Goal: Task Accomplishment & Management: Manage account settings

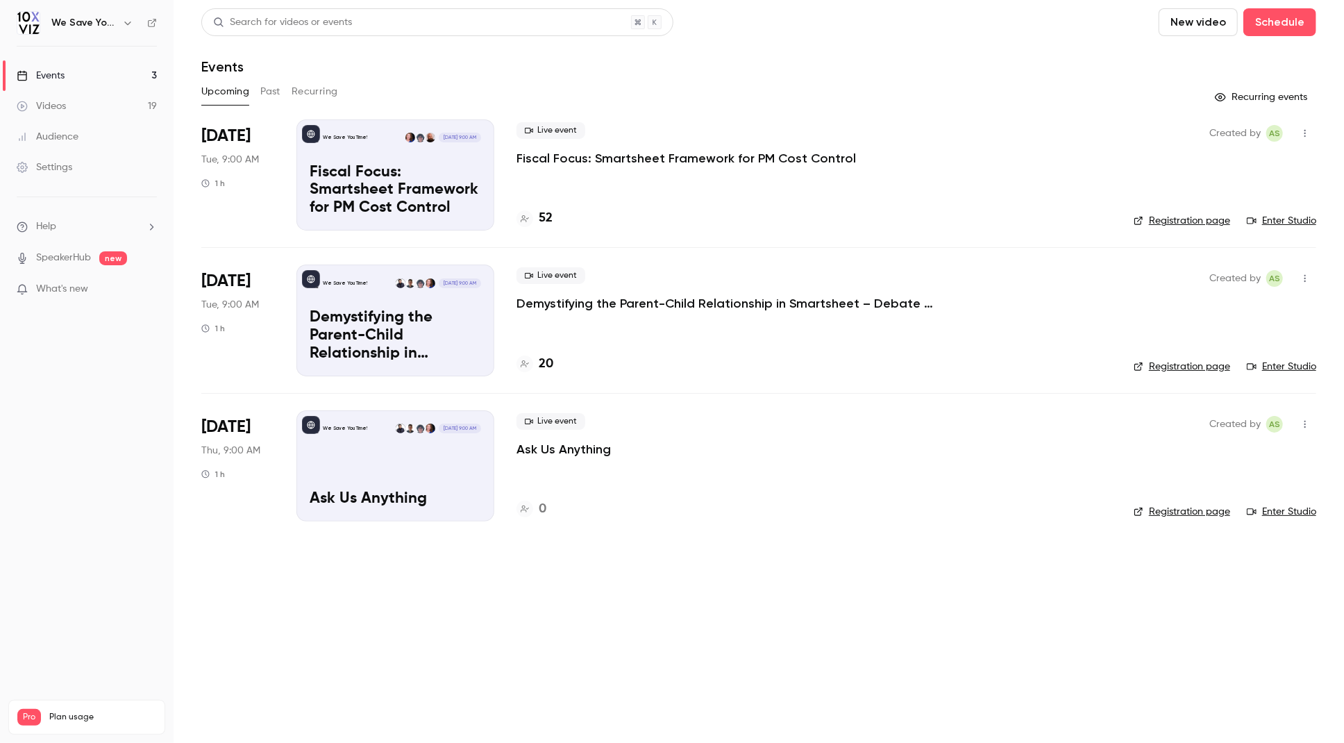
click at [641, 592] on main "Search for videos or events New video Schedule Events Upcoming Past Recurring R…" at bounding box center [759, 371] width 1170 height 743
click at [690, 85] on div "Upcoming Past Recurring" at bounding box center [758, 92] width 1115 height 22
click at [541, 213] on h4 "52" at bounding box center [546, 218] width 14 height 19
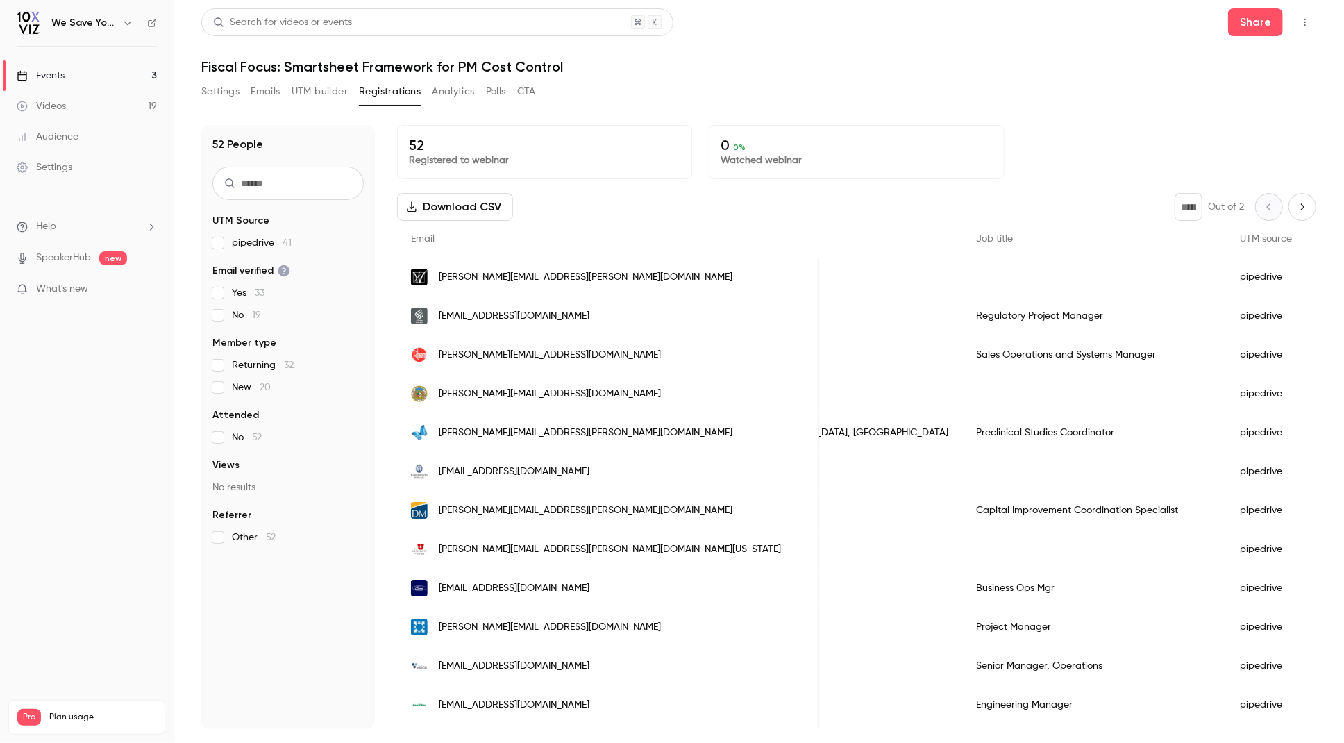
scroll to position [0, 739]
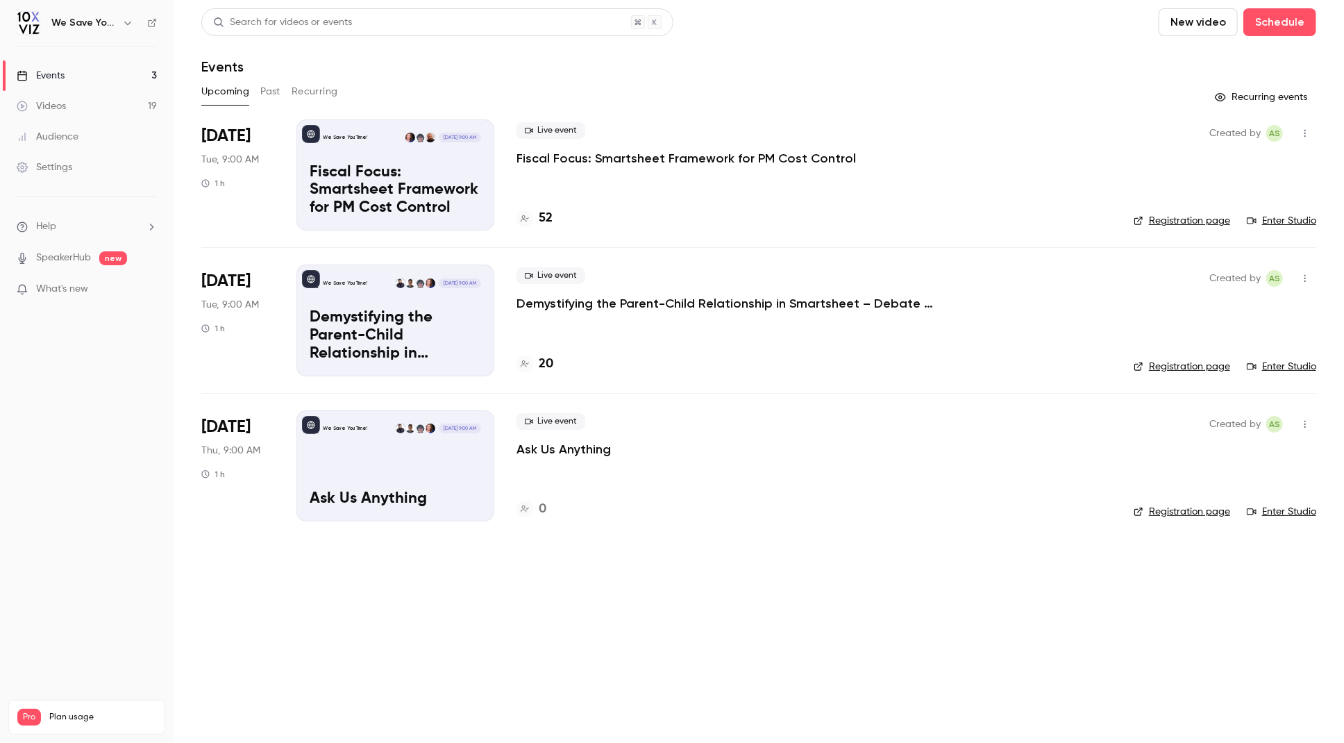
click at [541, 215] on h4 "52" at bounding box center [546, 218] width 14 height 19
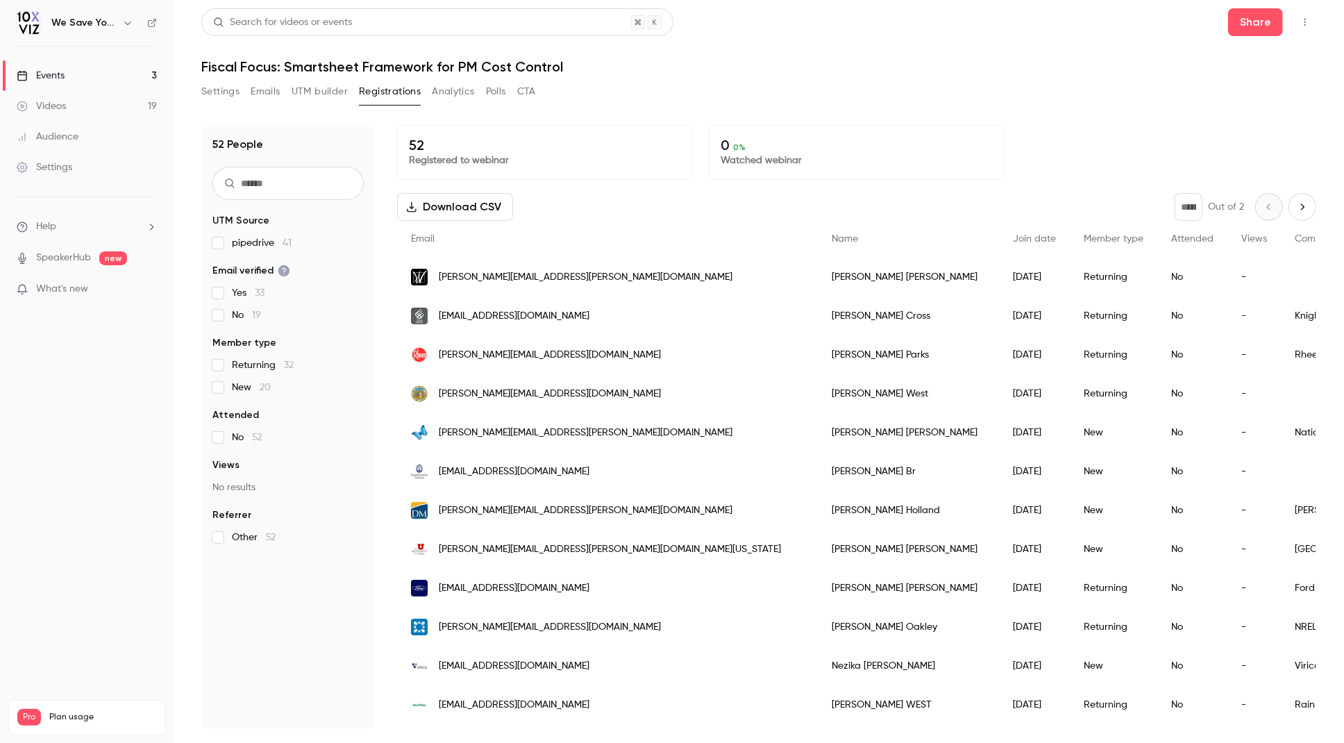
click at [90, 70] on link "Events 3" at bounding box center [87, 75] width 174 height 31
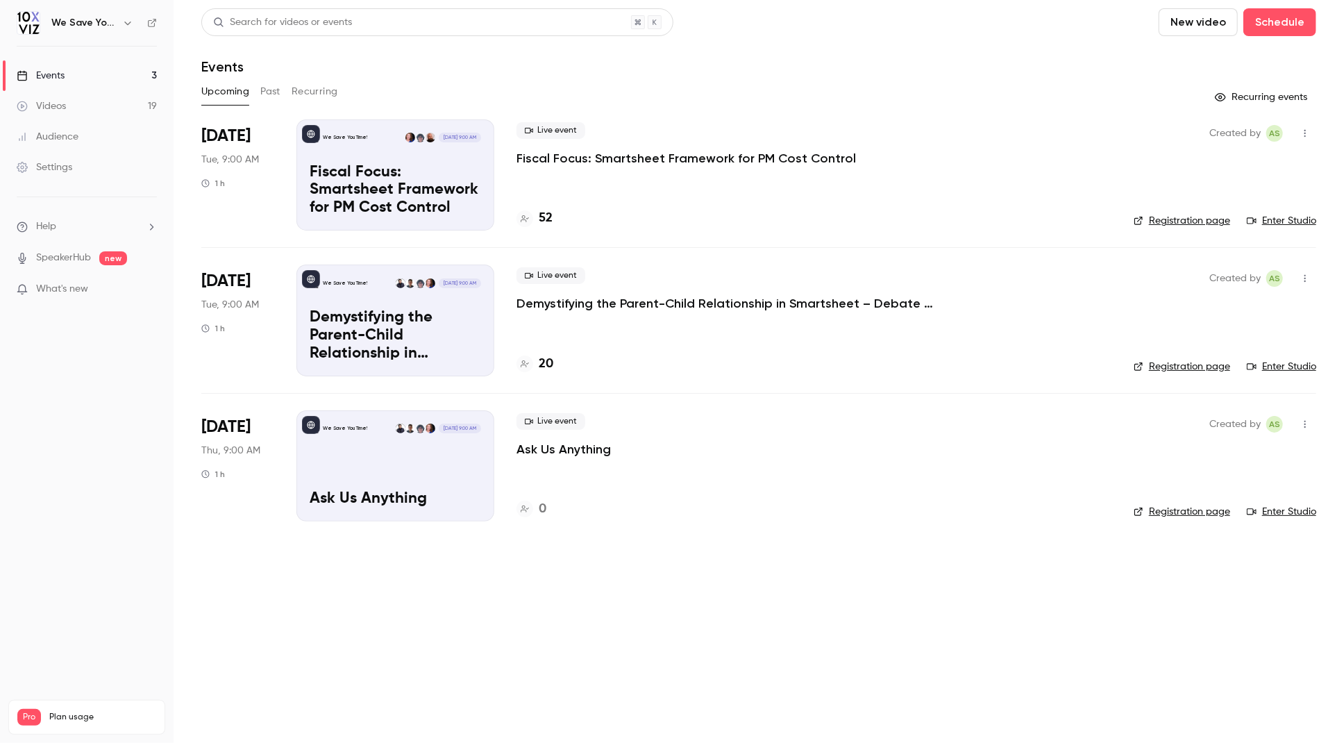
click at [654, 306] on p "Demystifying the Parent-Child Relationship in Smartsheet – Debate at the Dinner…" at bounding box center [724, 303] width 417 height 17
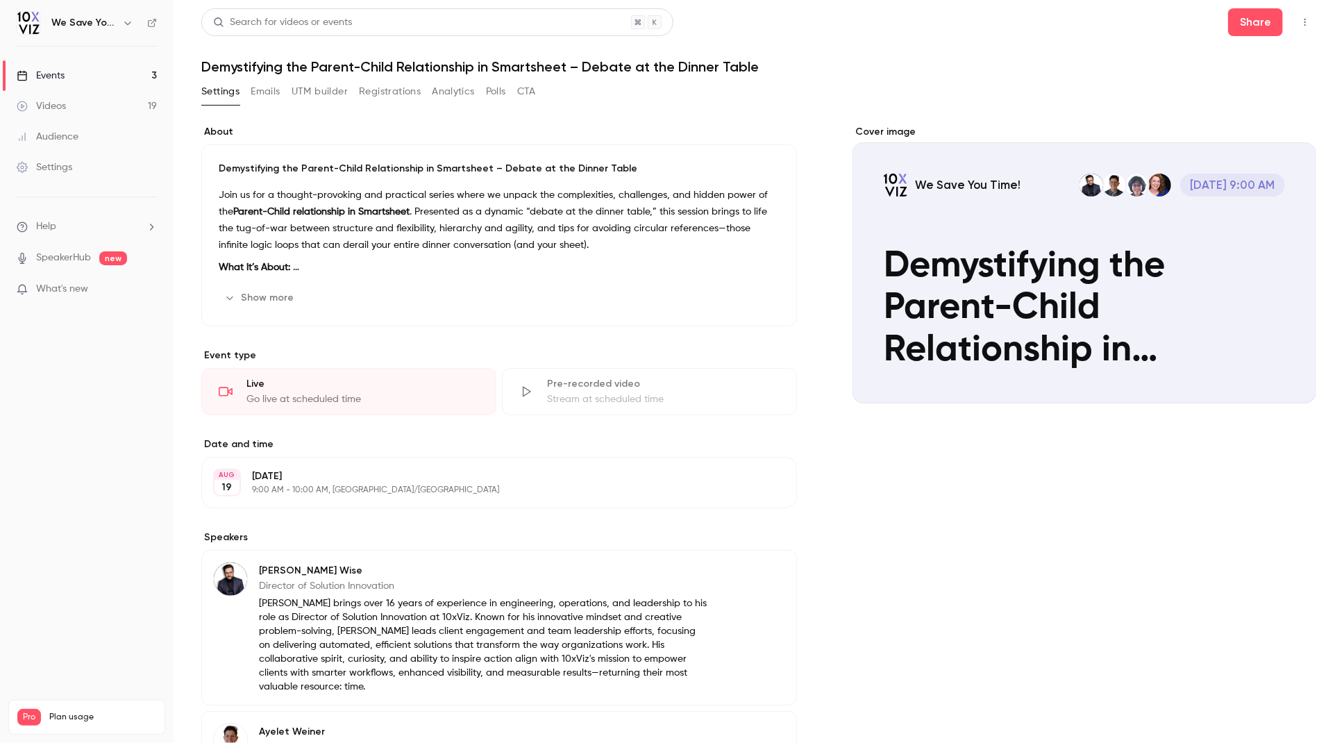
click at [60, 66] on link "Events 3" at bounding box center [87, 75] width 174 height 31
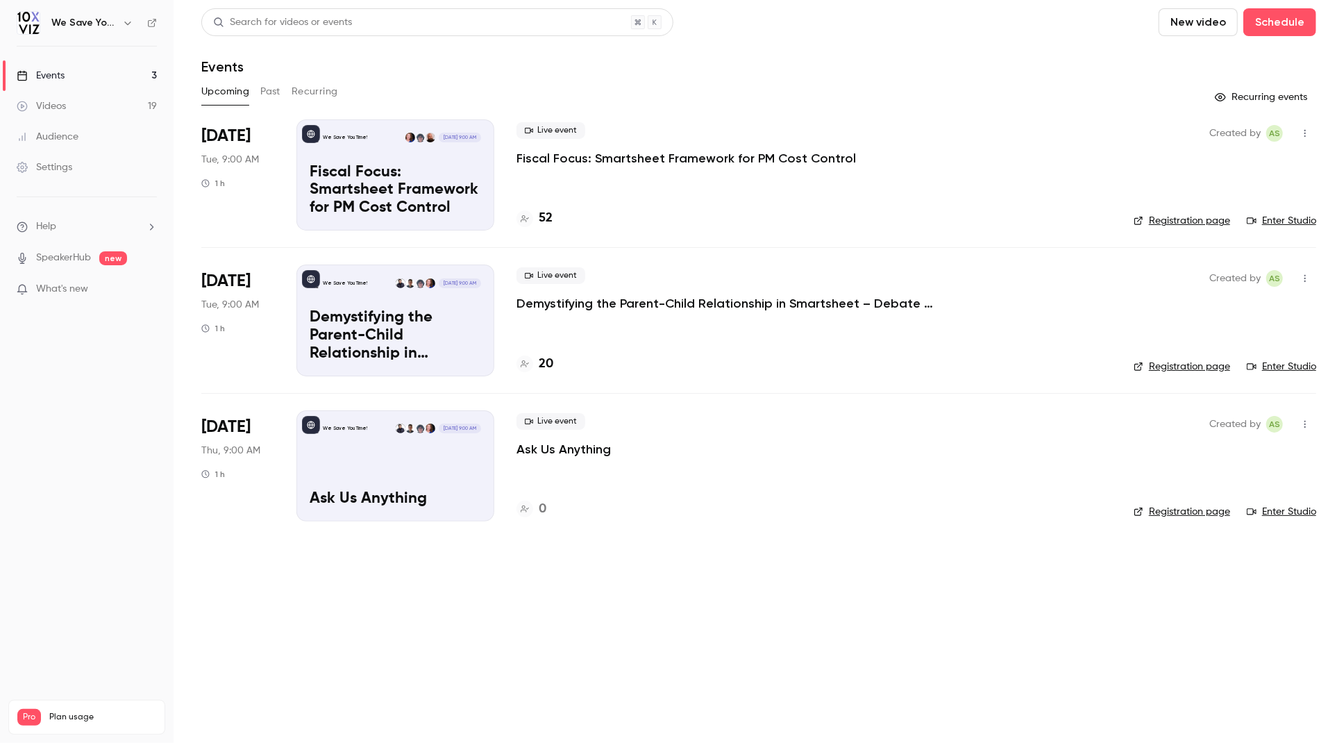
click at [1176, 368] on link "Registration page" at bounding box center [1182, 367] width 96 height 14
click at [623, 305] on p "Demystifying the Parent-Child Relationship in Smartsheet – Debate at the Dinner…" at bounding box center [724, 303] width 417 height 17
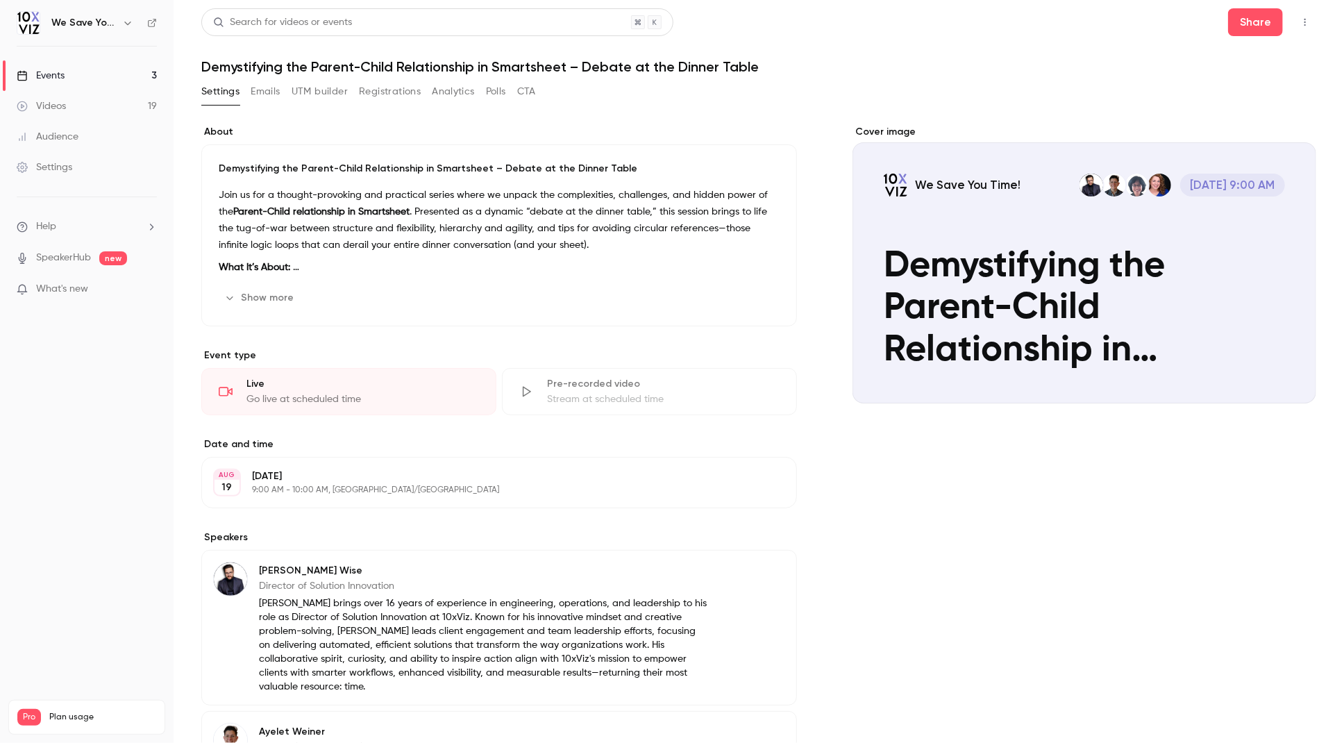
click at [1305, 22] on icon "button" at bounding box center [1304, 23] width 1 height 8
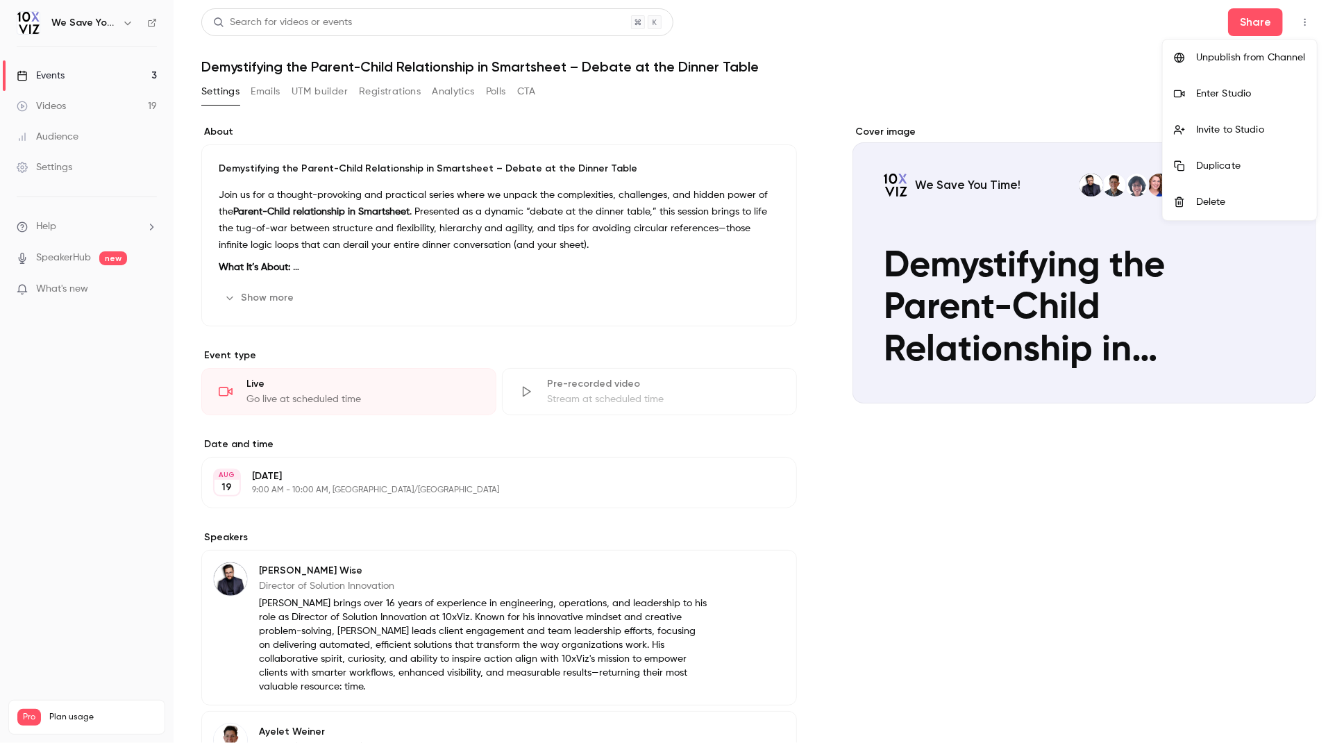
click at [888, 547] on div at bounding box center [672, 371] width 1344 height 743
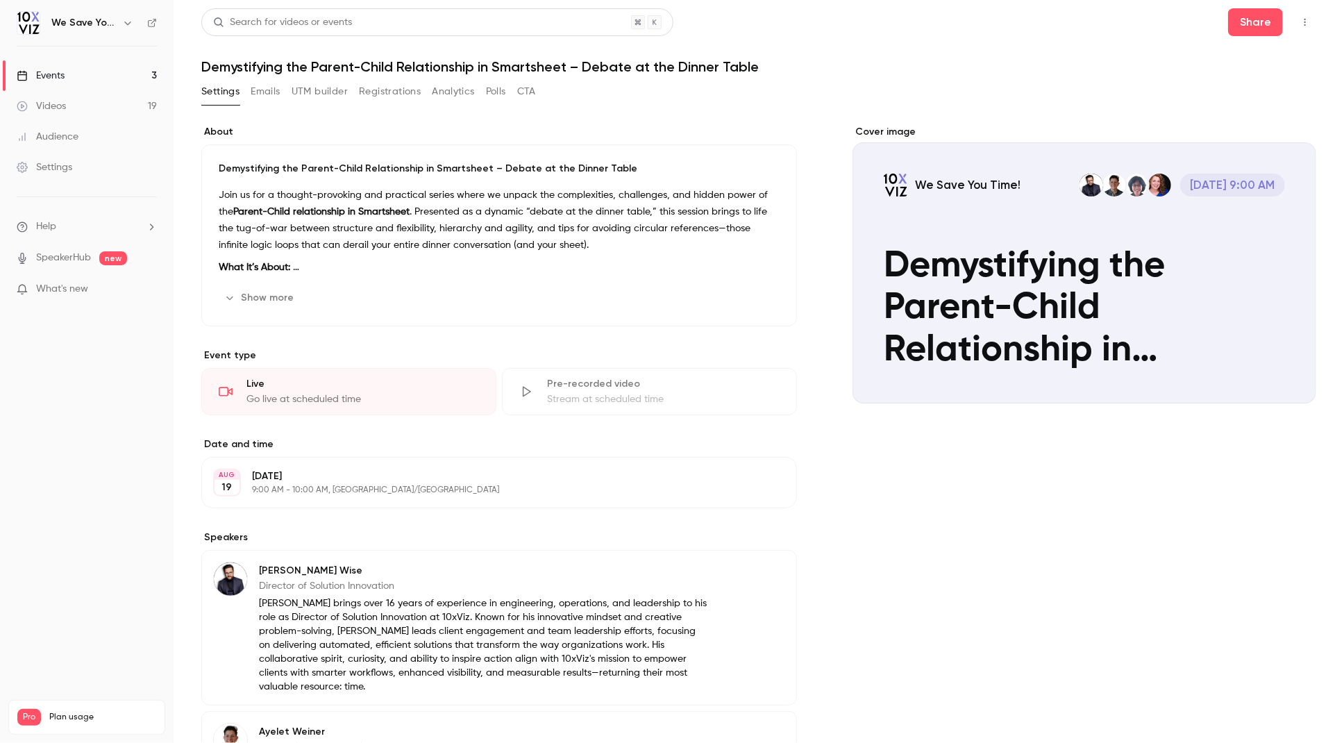
click at [756, 487] on button "Edit" at bounding box center [759, 482] width 51 height 22
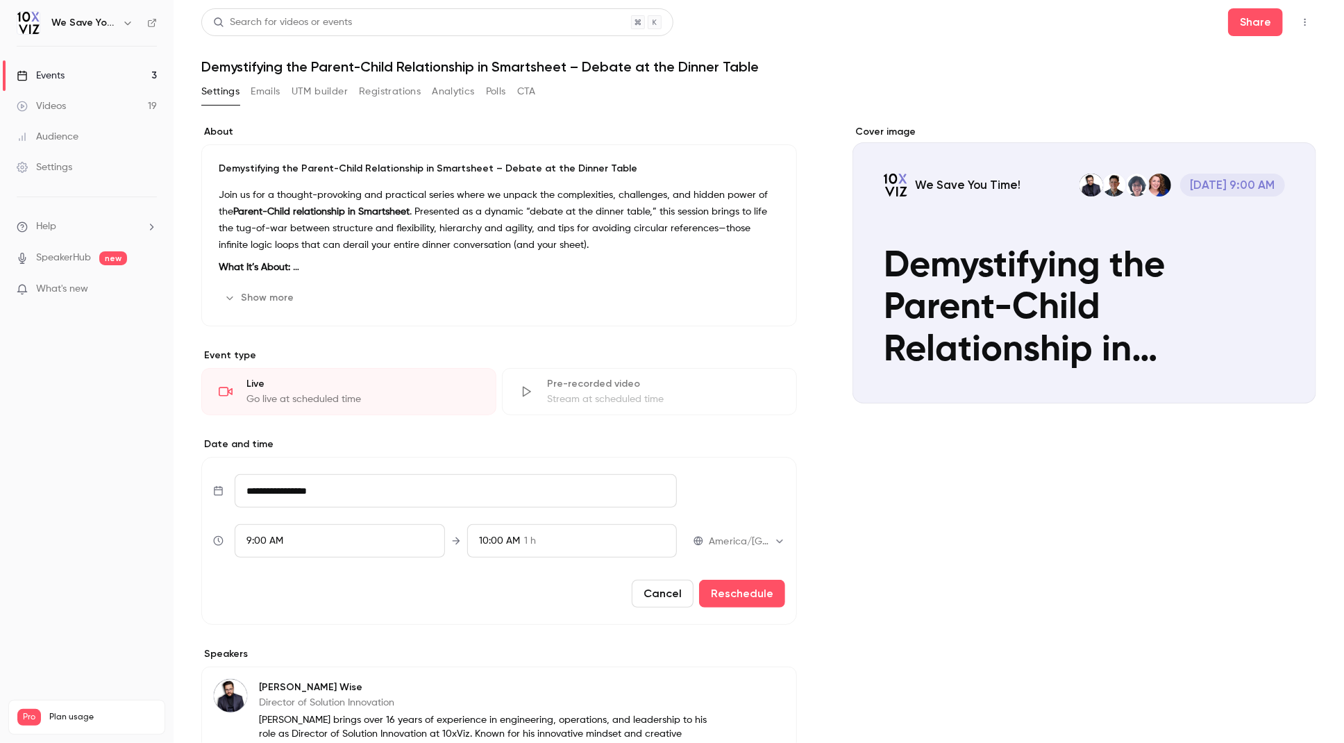
click at [655, 590] on button "Cancel" at bounding box center [663, 594] width 62 height 28
